Goal: Task Accomplishment & Management: Complete application form

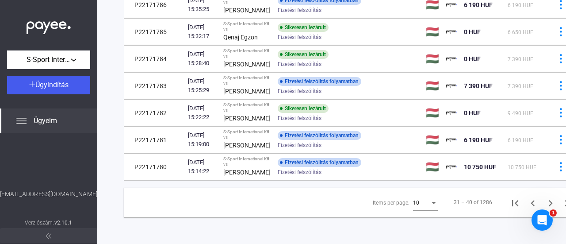
scroll to position [308, 0]
click at [544, 197] on icon "Next page" at bounding box center [550, 203] width 12 height 12
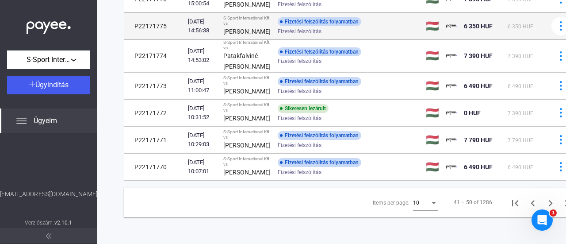
scroll to position [308, 0]
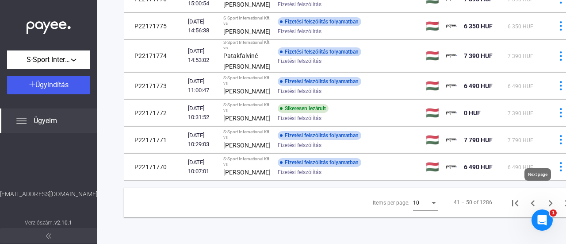
click at [544, 198] on icon "Next page" at bounding box center [550, 203] width 12 height 12
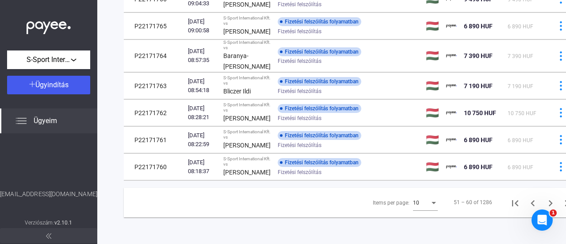
scroll to position [307, 0]
click at [544, 204] on icon "Next page" at bounding box center [550, 203] width 12 height 12
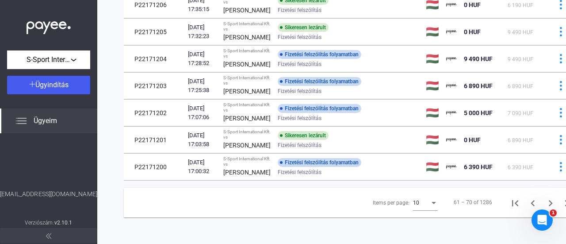
scroll to position [308, 0]
click at [544, 197] on icon "Next page" at bounding box center [550, 203] width 12 height 12
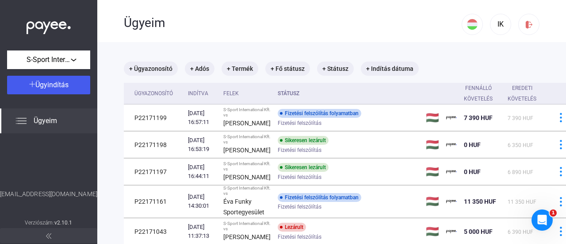
scroll to position [215, 0]
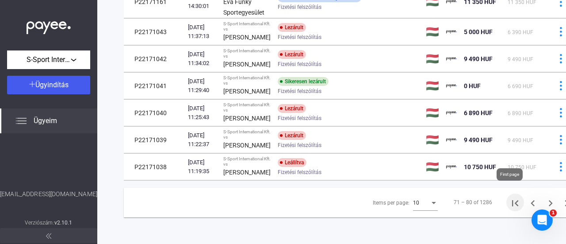
click at [509, 198] on icon "First page" at bounding box center [515, 203] width 12 height 12
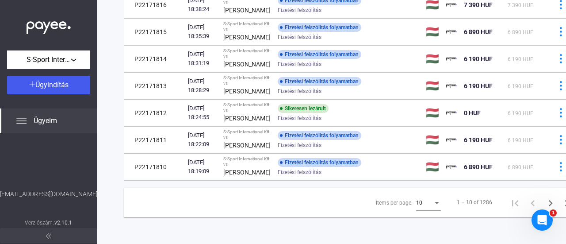
scroll to position [308, 0]
click at [544, 197] on icon "Next page" at bounding box center [550, 203] width 12 height 12
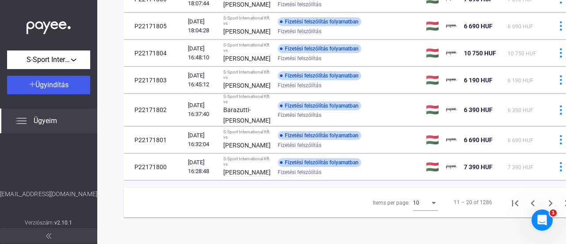
scroll to position [307, 0]
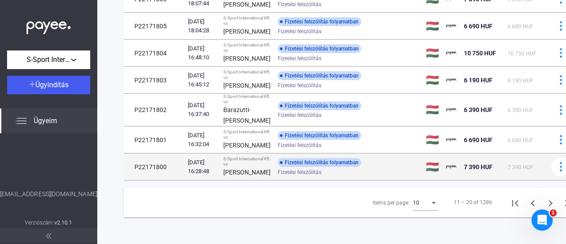
click at [173, 164] on td "P22171800" at bounding box center [154, 166] width 61 height 27
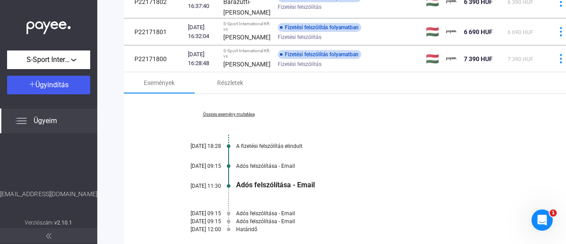
scroll to position [484, 0]
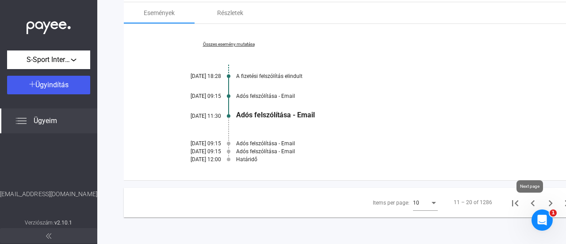
click at [544, 202] on icon "Next page" at bounding box center [550, 203] width 12 height 12
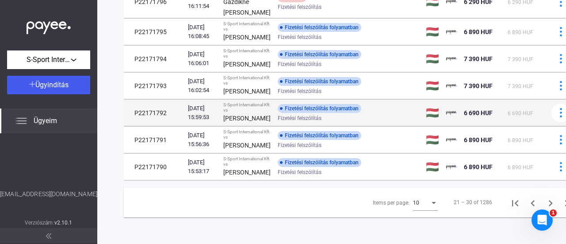
scroll to position [350, 0]
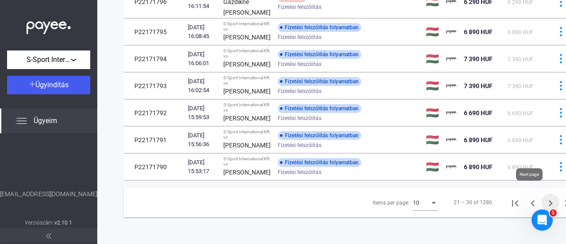
click at [544, 197] on icon "Next page" at bounding box center [550, 203] width 12 height 12
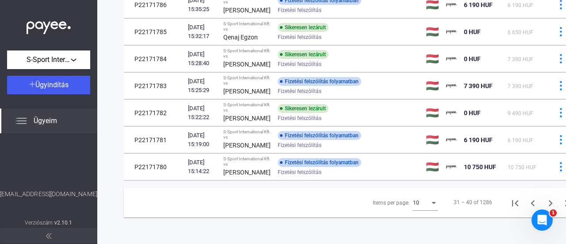
scroll to position [307, 0]
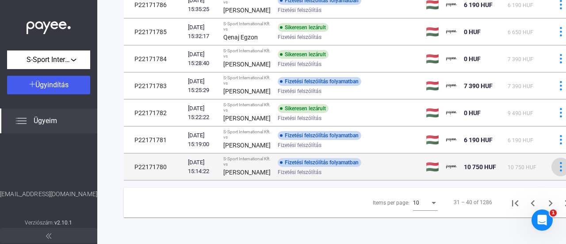
click at [556, 162] on img at bounding box center [560, 166] width 9 height 9
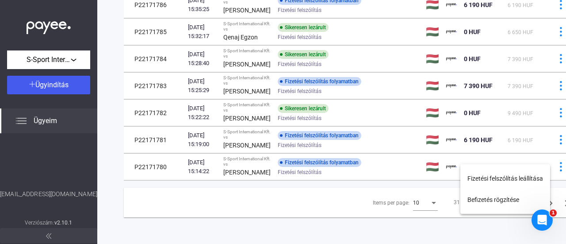
click at [404, 155] on div at bounding box center [283, 122] width 566 height 244
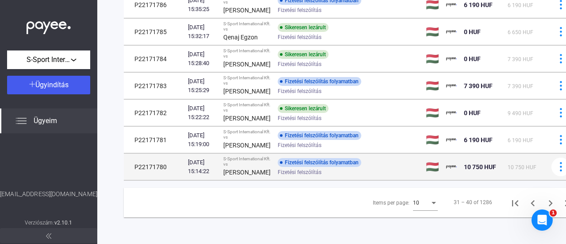
click at [197, 158] on div "[DATE] 15:14:22" at bounding box center [202, 167] width 28 height 18
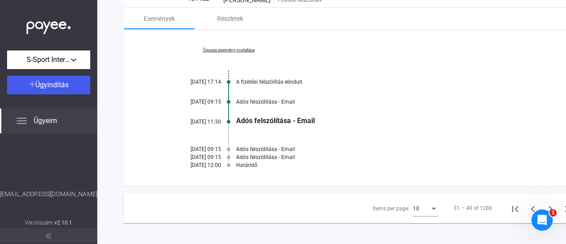
scroll to position [351, 0]
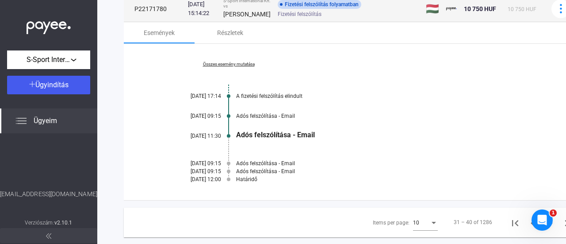
click at [250, 19] on div "[PERSON_NAME]" at bounding box center [246, 14] width 47 height 11
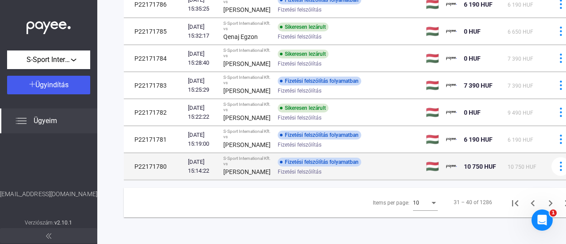
scroll to position [308, 0]
click at [362, 158] on div "Fizetési felszólítás folyamatban Fizetési felszólítás" at bounding box center [348, 166] width 141 height 17
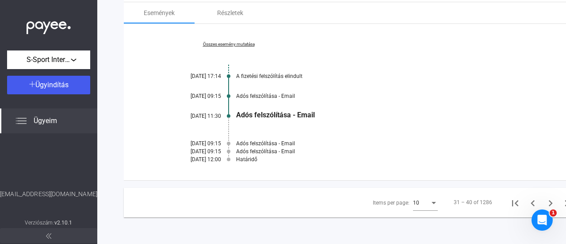
scroll to position [440, 0]
click at [235, 18] on div "Részletek" at bounding box center [230, 13] width 26 height 11
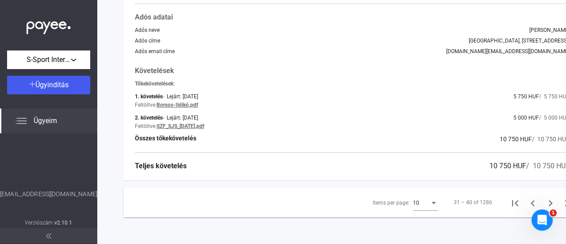
scroll to position [484, 0]
click at [191, 108] on link "Borsos-Ildikó.pdf" at bounding box center [177, 105] width 42 height 6
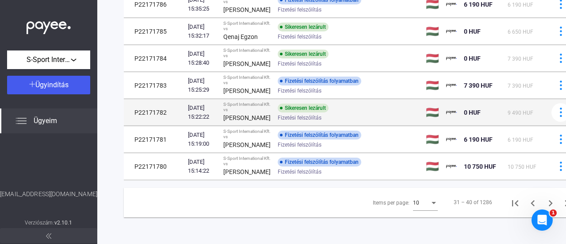
scroll to position [308, 0]
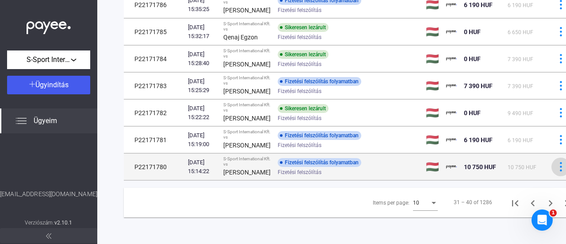
click at [556, 162] on img at bounding box center [560, 166] width 9 height 9
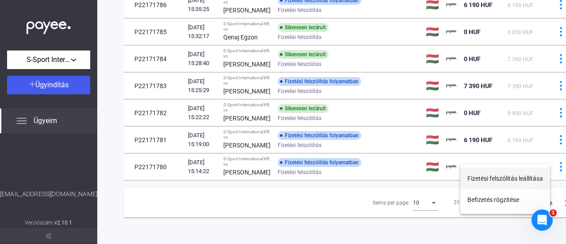
click at [510, 180] on button "Fizetési felszólítás leállítása" at bounding box center [505, 178] width 90 height 21
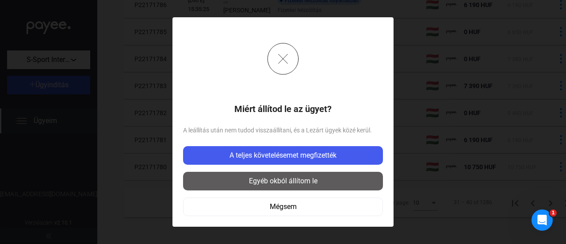
click at [307, 181] on div "Egyéb okból állítom le" at bounding box center [283, 181] width 195 height 11
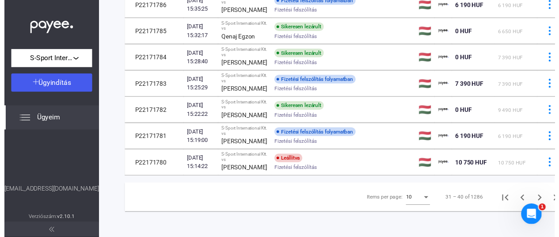
scroll to position [307, 0]
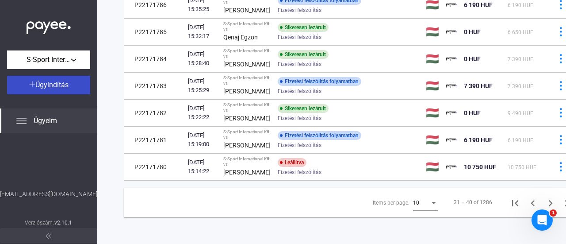
click at [54, 83] on span "Ügyindítás" at bounding box center [51, 84] width 33 height 8
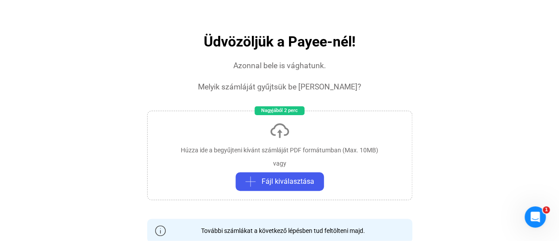
scroll to position [88, 0]
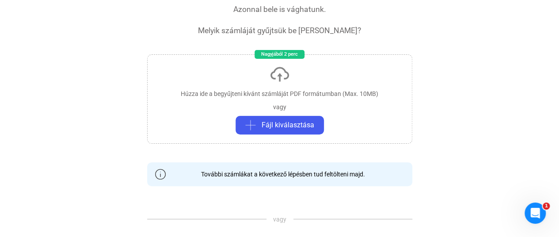
click at [277, 99] on div "Húzza ide a begyűjteni kívánt számláját PDF formátumban (Max. 10MB) vagy Fájl k…" at bounding box center [279, 98] width 265 height 89
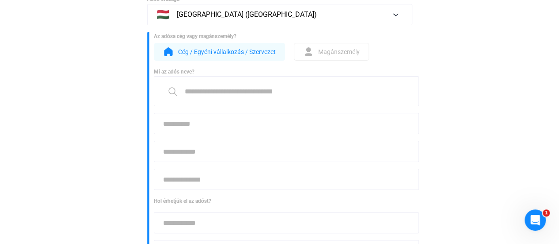
click at [336, 55] on span "Magánszemély" at bounding box center [339, 51] width 42 height 11
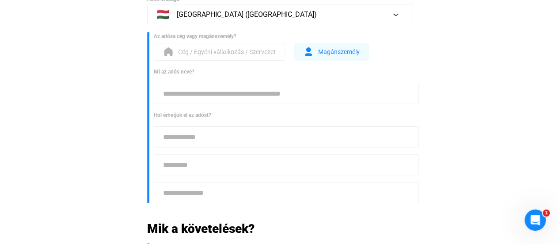
click at [215, 95] on input at bounding box center [286, 93] width 265 height 21
click at [242, 98] on input at bounding box center [286, 93] width 265 height 21
paste input "**********"
type input "**********"
click at [241, 136] on input at bounding box center [286, 136] width 265 height 21
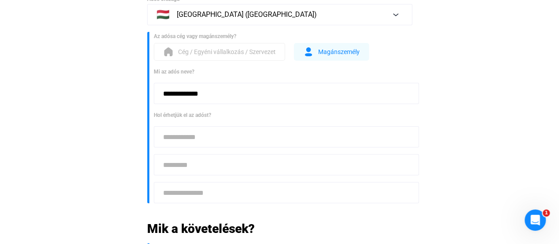
click at [184, 166] on input at bounding box center [286, 164] width 265 height 21
paste input "**********"
type input "**********"
click at [191, 138] on input at bounding box center [286, 136] width 265 height 21
type input "****"
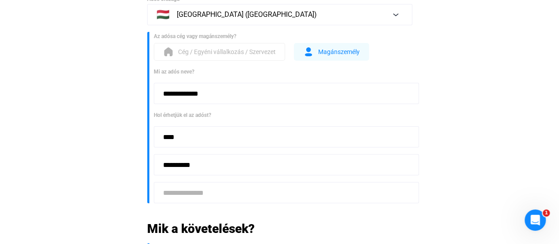
click at [198, 192] on input at bounding box center [286, 192] width 265 height 21
paste input "**********"
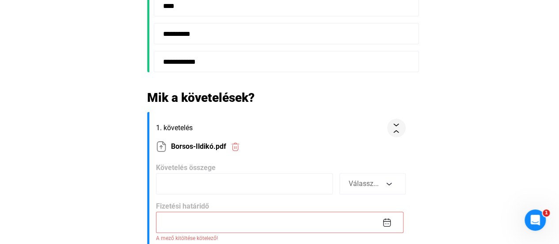
scroll to position [221, 0]
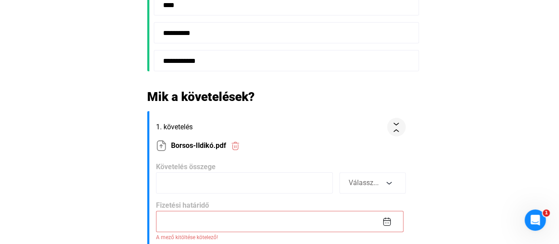
type input "**********"
click at [226, 178] on input at bounding box center [244, 182] width 177 height 21
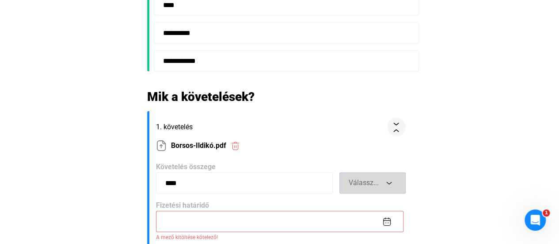
type input "****"
click at [364, 182] on span "Válassz..." at bounding box center [364, 182] width 30 height 8
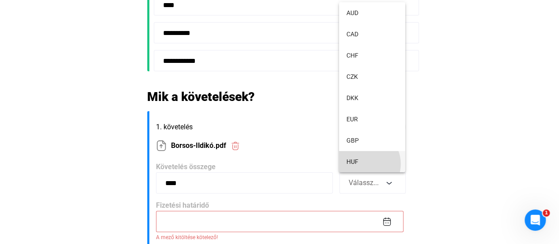
click at [364, 164] on button "HUF" at bounding box center [372, 161] width 66 height 21
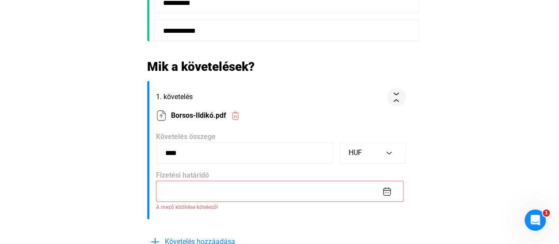
scroll to position [265, 0]
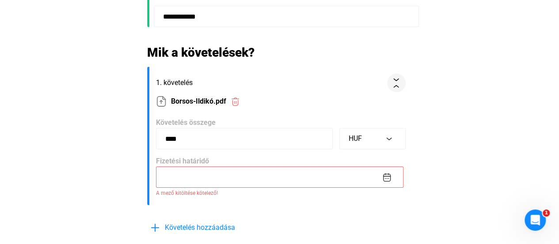
click at [280, 176] on input at bounding box center [280, 176] width 248 height 21
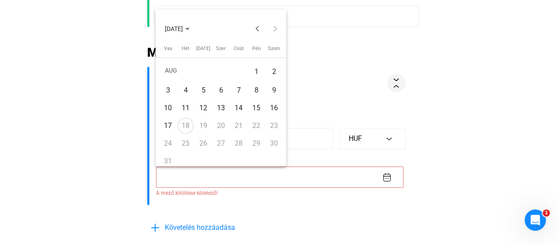
drag, startPoint x: 428, startPoint y: 124, endPoint x: 421, endPoint y: 128, distance: 8.1
click at [428, 123] on div at bounding box center [279, 122] width 559 height 244
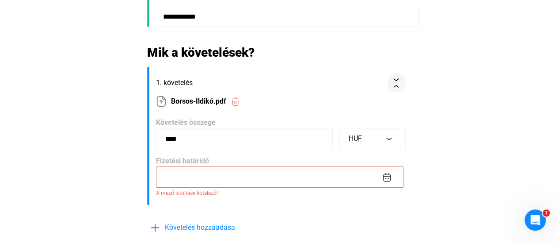
click at [388, 171] on input at bounding box center [280, 176] width 248 height 21
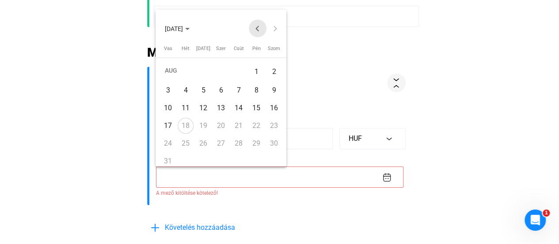
click at [254, 29] on button "Previous month" at bounding box center [258, 28] width 18 height 18
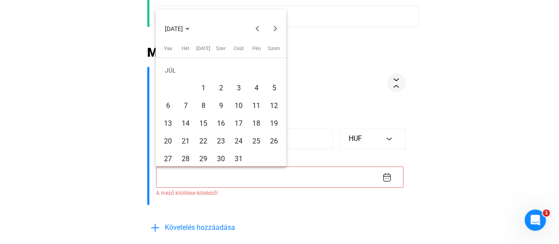
click at [244, 122] on div "17" at bounding box center [239, 123] width 16 height 16
type input "**********"
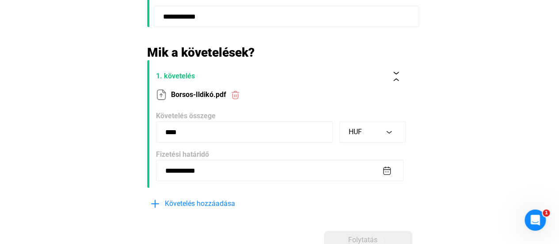
scroll to position [309, 0]
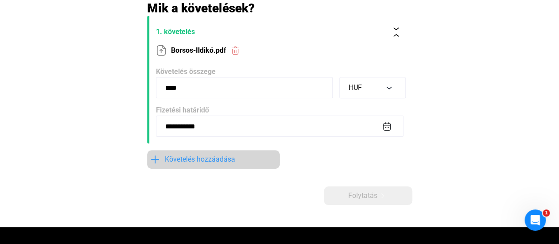
click at [204, 160] on span "Követelés hozzáadása" at bounding box center [200, 159] width 70 height 11
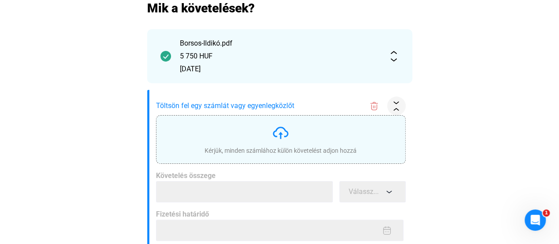
click at [214, 149] on div "Kérjük, minden számlához külön követelést adjon hozzá" at bounding box center [281, 150] width 152 height 9
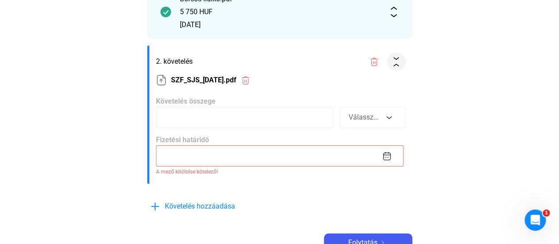
scroll to position [360, 0]
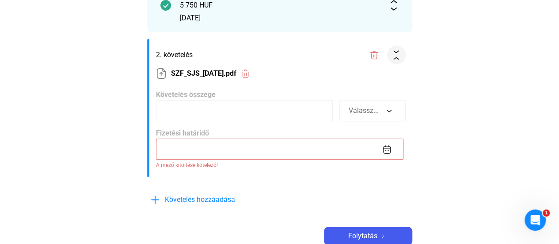
click at [228, 115] on input at bounding box center [244, 110] width 177 height 21
type input "****"
click at [362, 113] on span "Válassz..." at bounding box center [364, 110] width 30 height 8
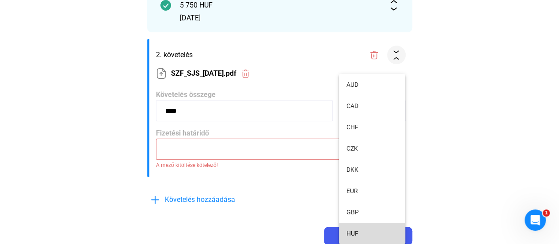
click at [381, 233] on button "HUF" at bounding box center [372, 232] width 66 height 21
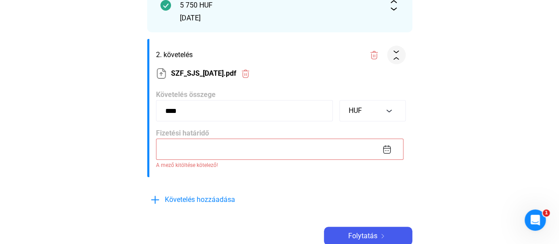
click at [268, 144] on input at bounding box center [280, 148] width 248 height 21
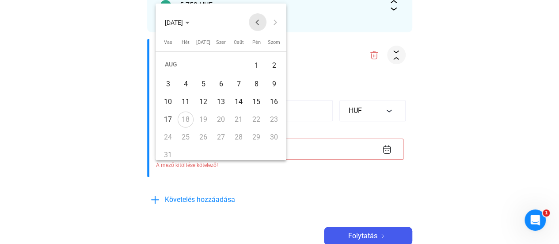
click at [258, 18] on button "Previous month" at bounding box center [258, 22] width 18 height 18
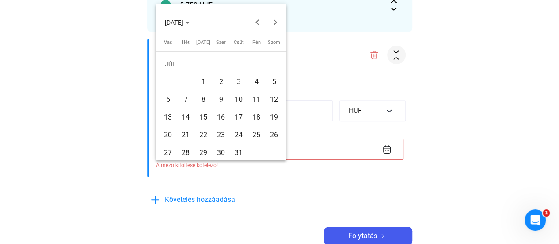
click at [239, 115] on div "17" at bounding box center [239, 117] width 16 height 16
type input "**********"
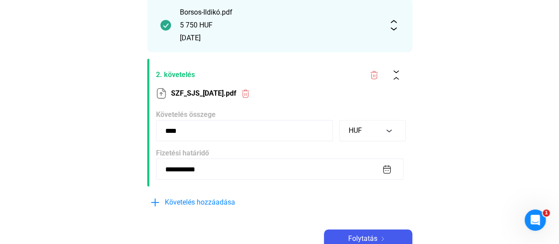
scroll to position [354, 0]
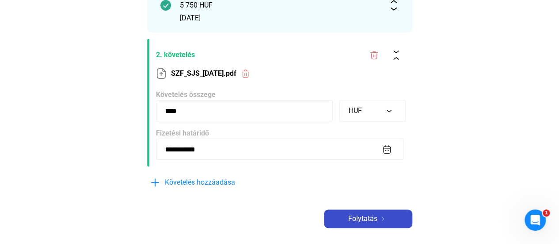
click at [366, 215] on span "Folytatás" at bounding box center [362, 218] width 29 height 11
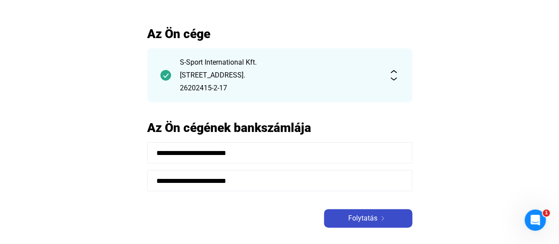
scroll to position [88, 0]
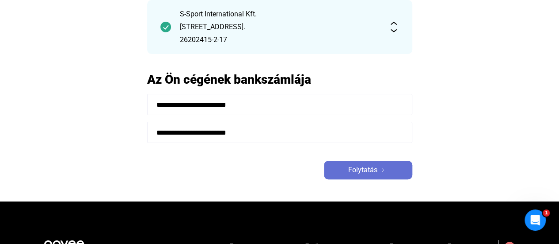
click at [361, 171] on span "Folytatás" at bounding box center [362, 169] width 29 height 11
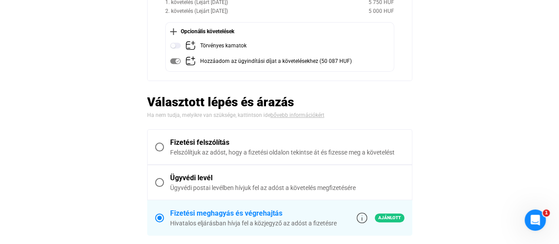
scroll to position [177, 0]
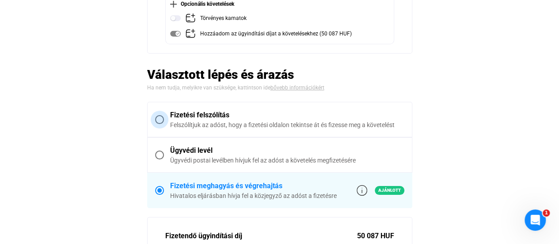
click at [216, 123] on div "Felszólítjuk az adóst, hogy a fizetési oldalon tekintse át és fizesse meg a köv…" at bounding box center [287, 124] width 234 height 9
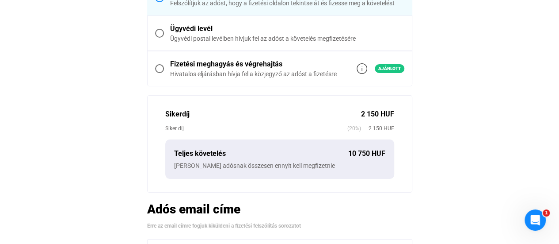
scroll to position [338, 0]
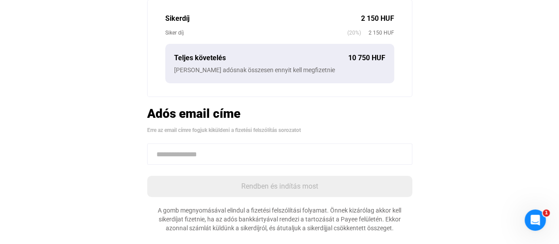
click at [268, 153] on input at bounding box center [279, 153] width 265 height 21
paste input "**********"
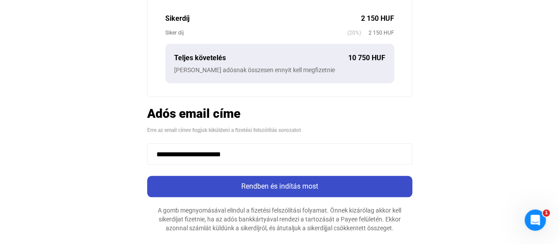
type input "**********"
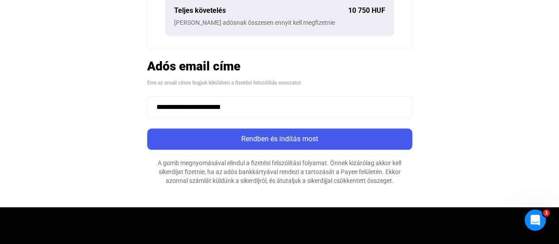
scroll to position [398, 0]
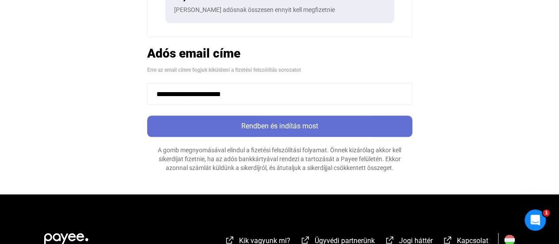
click at [304, 127] on div "Rendben és indítás most" at bounding box center [280, 126] width 260 height 11
